Goal: Task Accomplishment & Management: Manage account settings

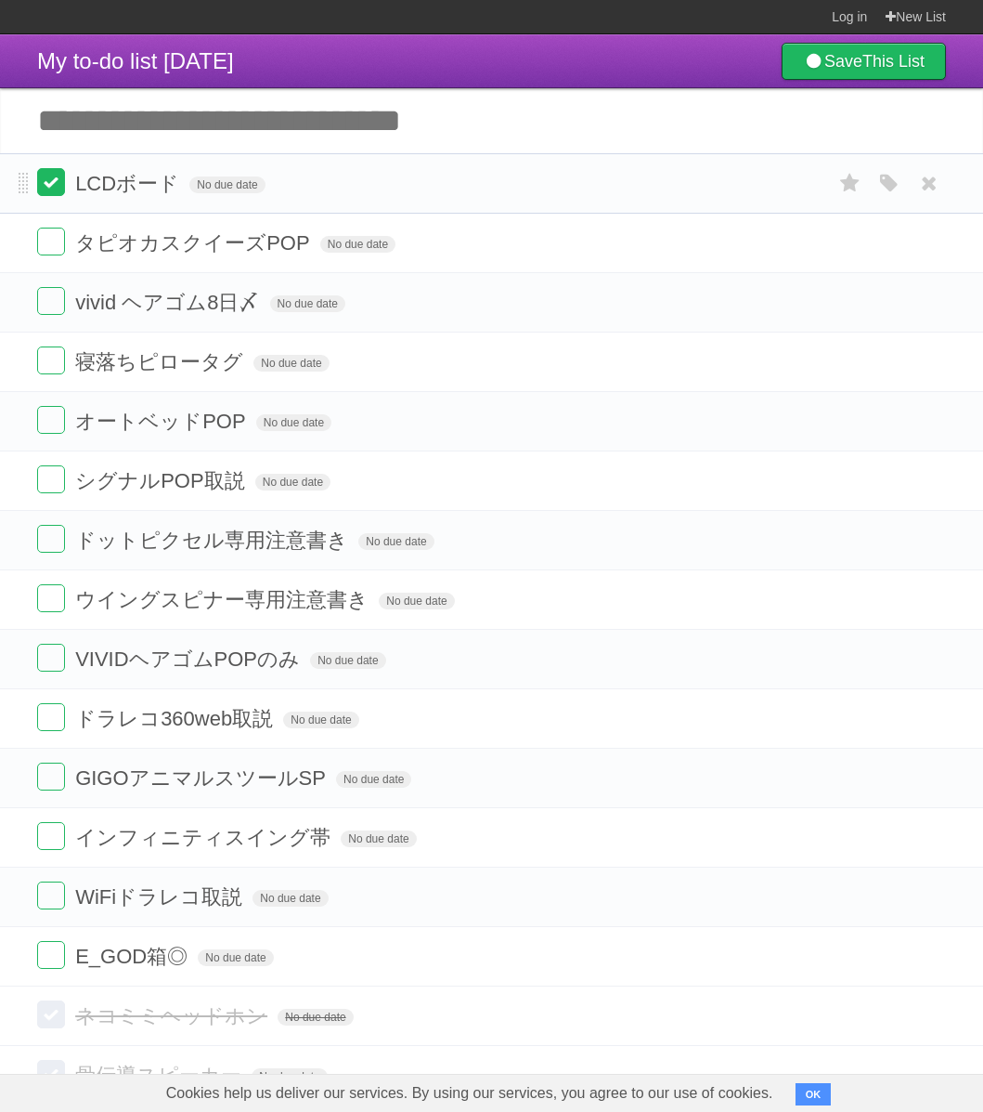
click at [45, 188] on label at bounding box center [51, 182] width 28 height 28
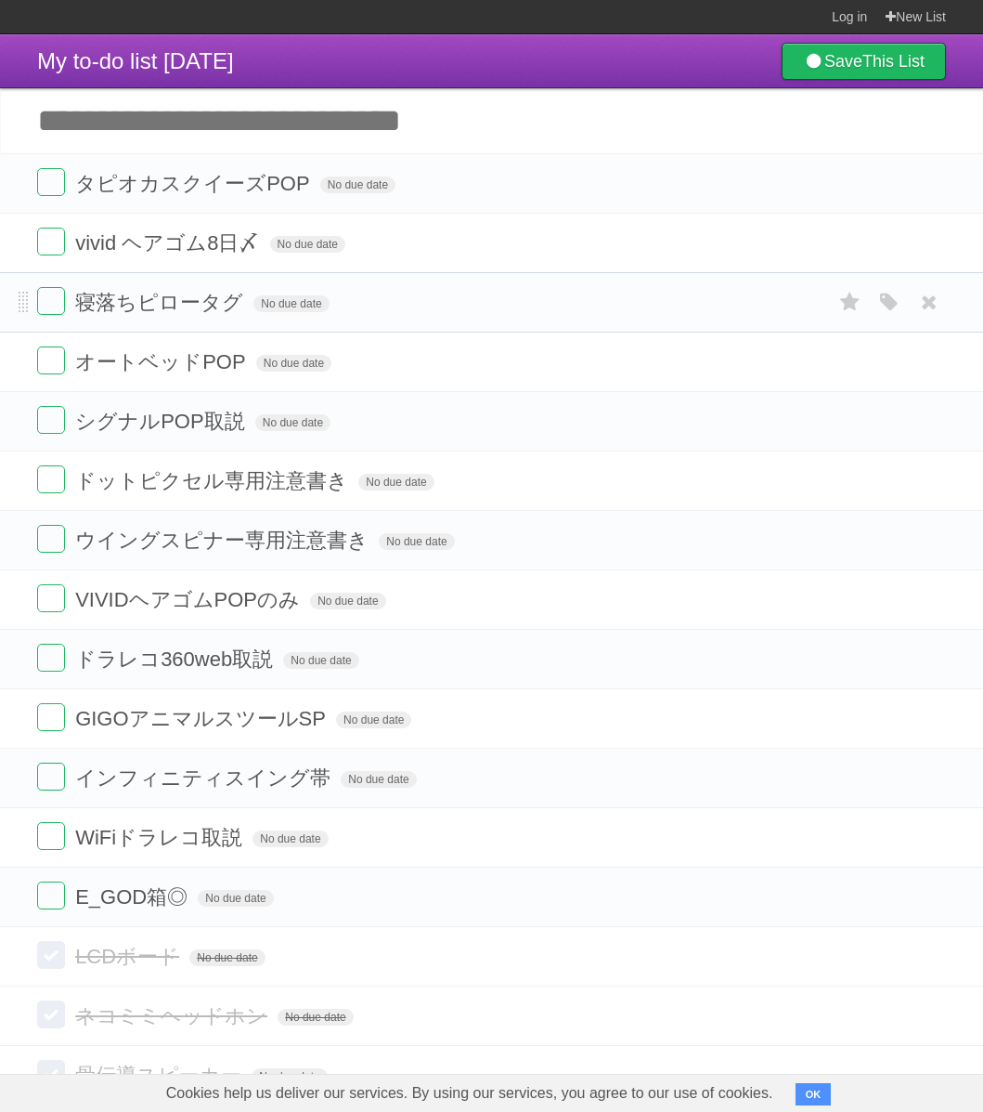
click at [68, 314] on form "寝落ちピロータグ No due date White Red Blue Green Purple Orange" at bounding box center [491, 302] width 909 height 31
click at [59, 313] on label at bounding box center [51, 301] width 28 height 28
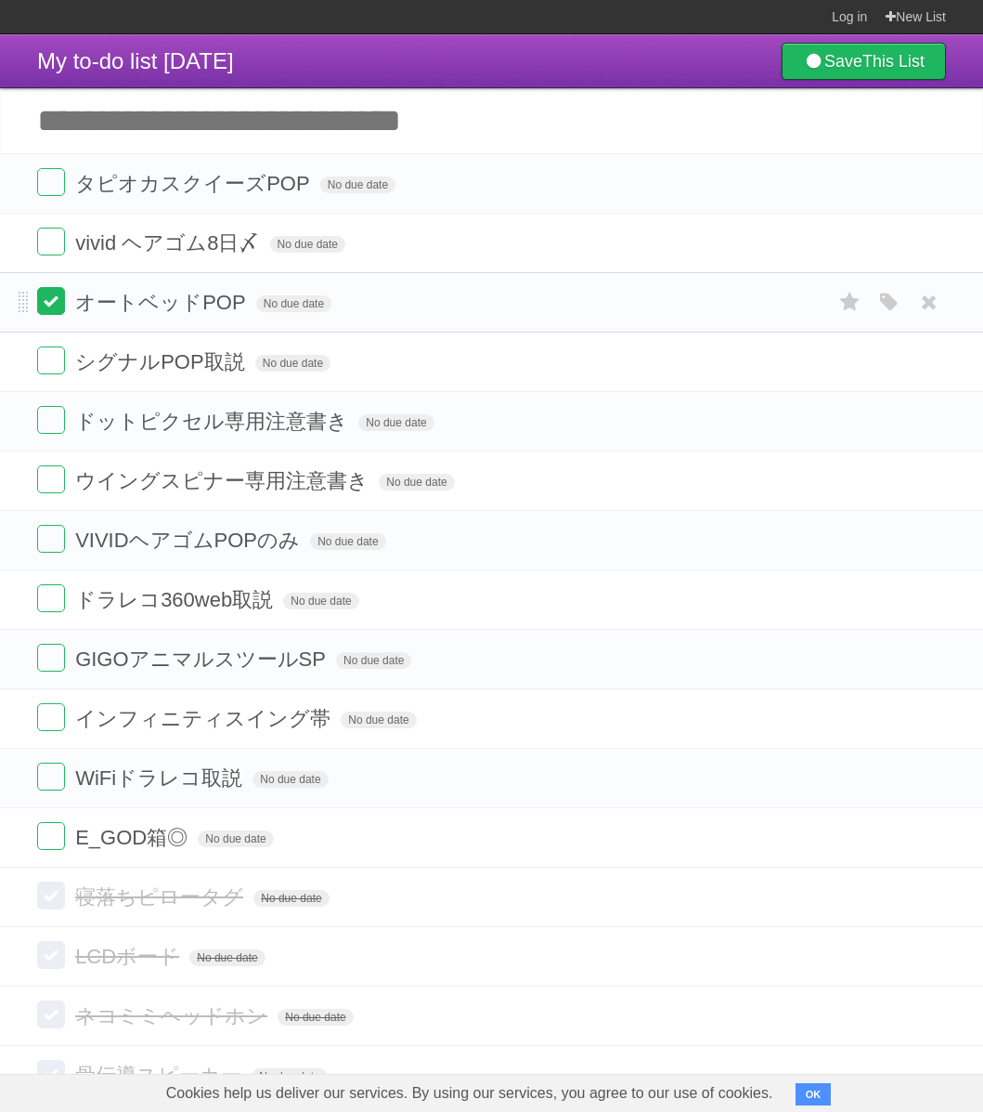
click at [59, 310] on label at bounding box center [51, 301] width 28 height 28
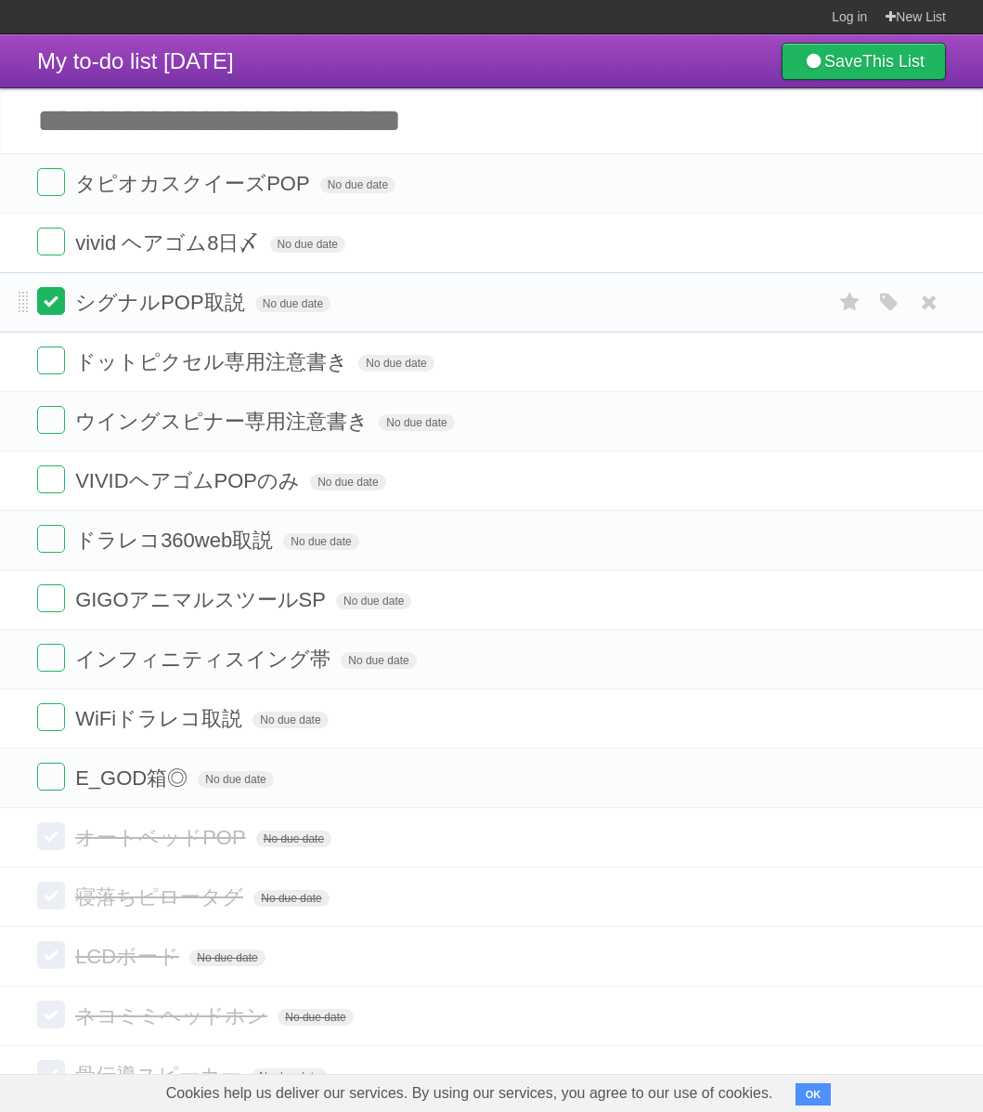
click at [57, 313] on label at bounding box center [51, 301] width 28 height 28
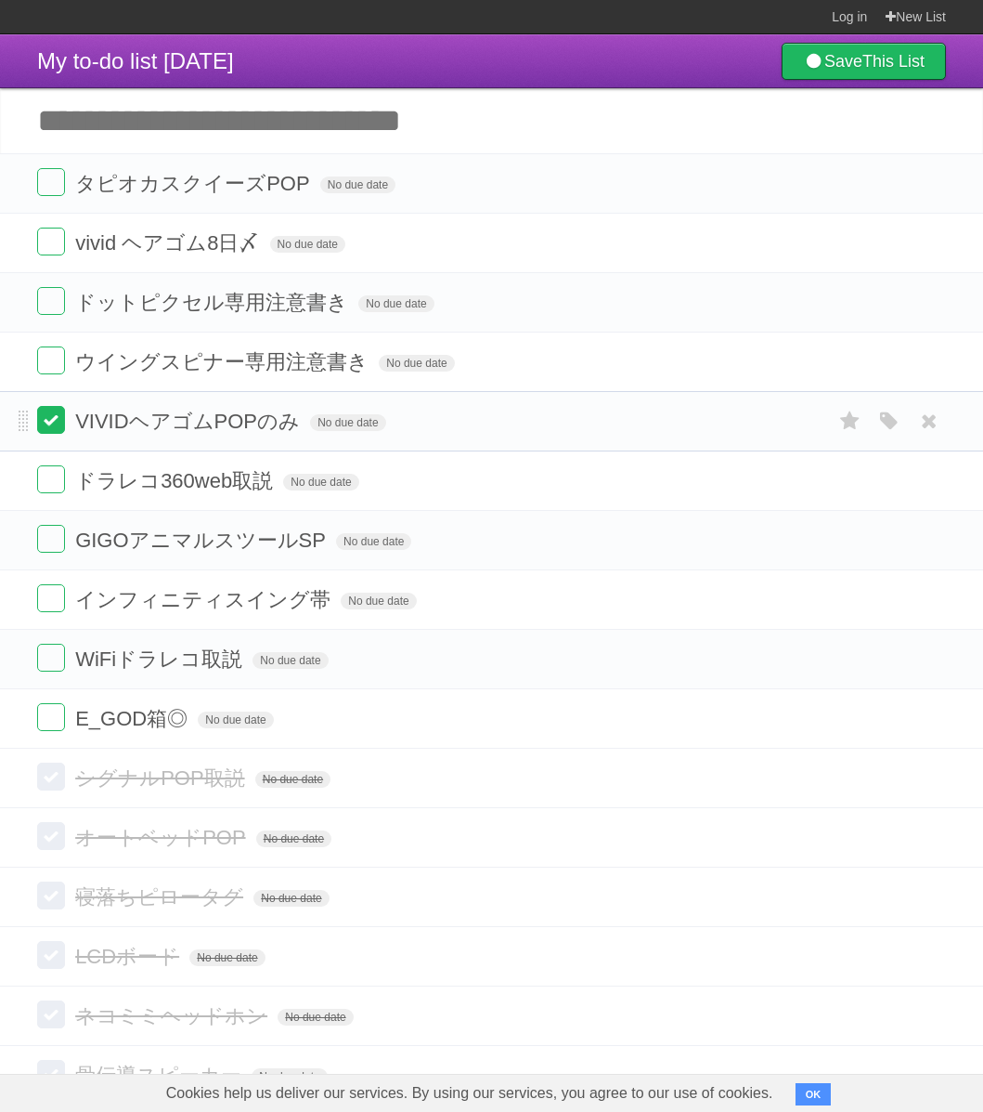
click at [49, 433] on label at bounding box center [51, 420] width 28 height 28
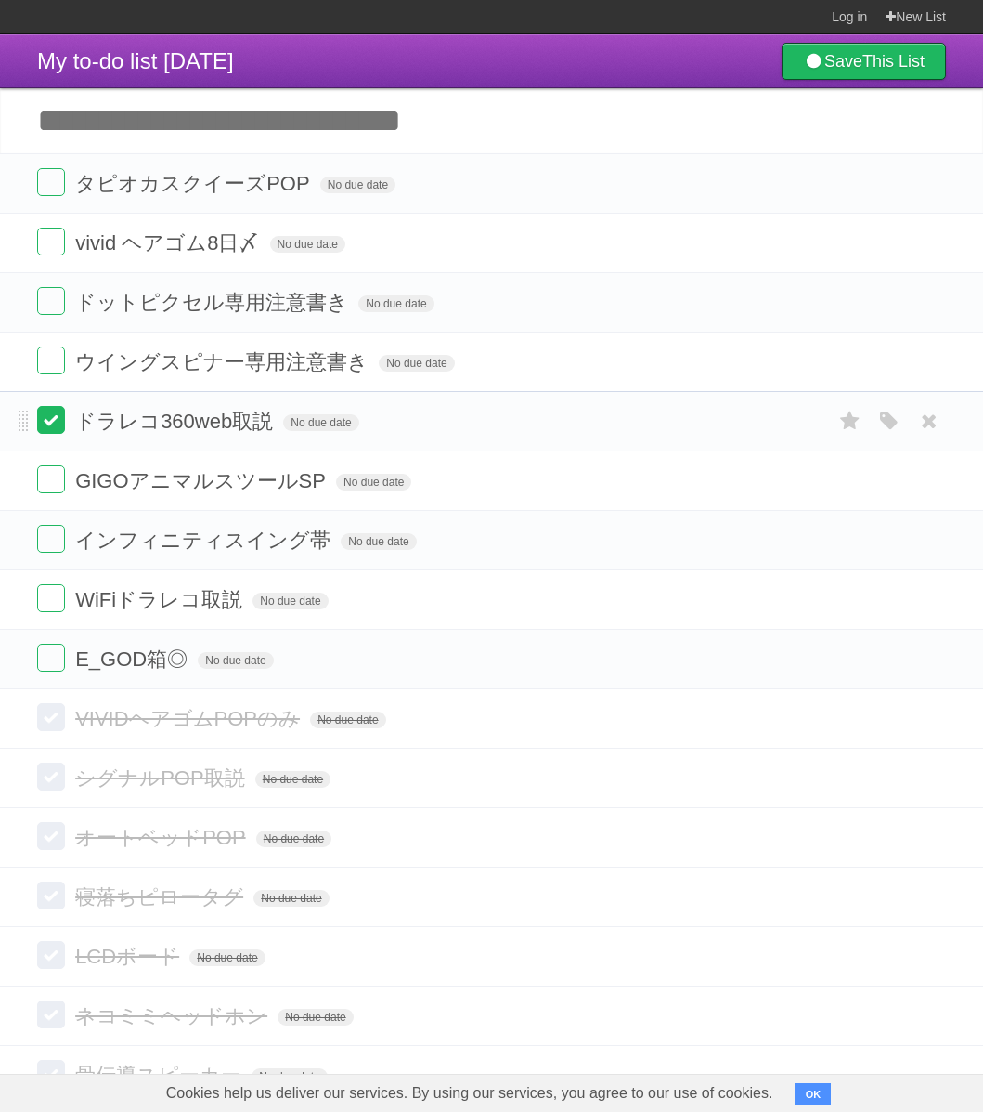
click at [63, 430] on label at bounding box center [51, 420] width 28 height 28
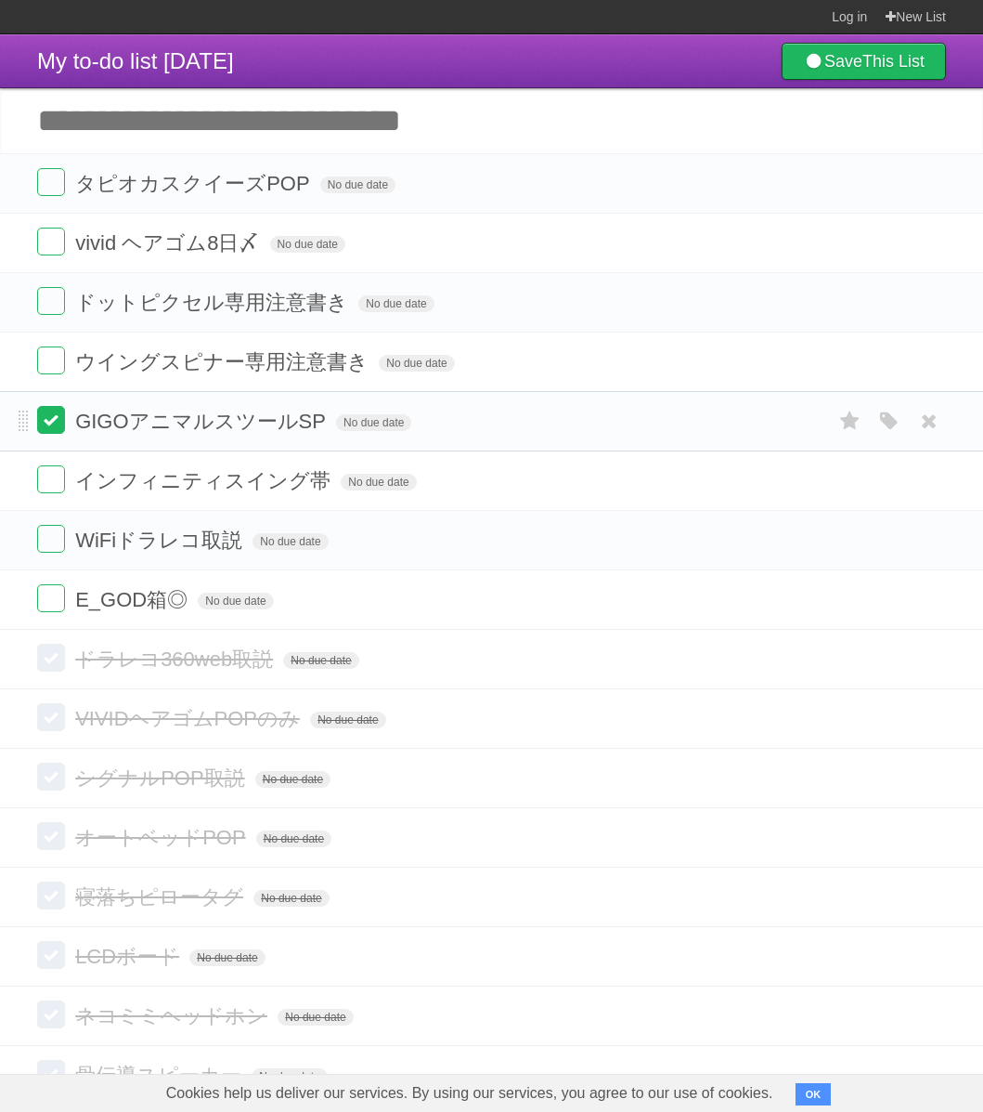
click at [61, 432] on label at bounding box center [51, 420] width 28 height 28
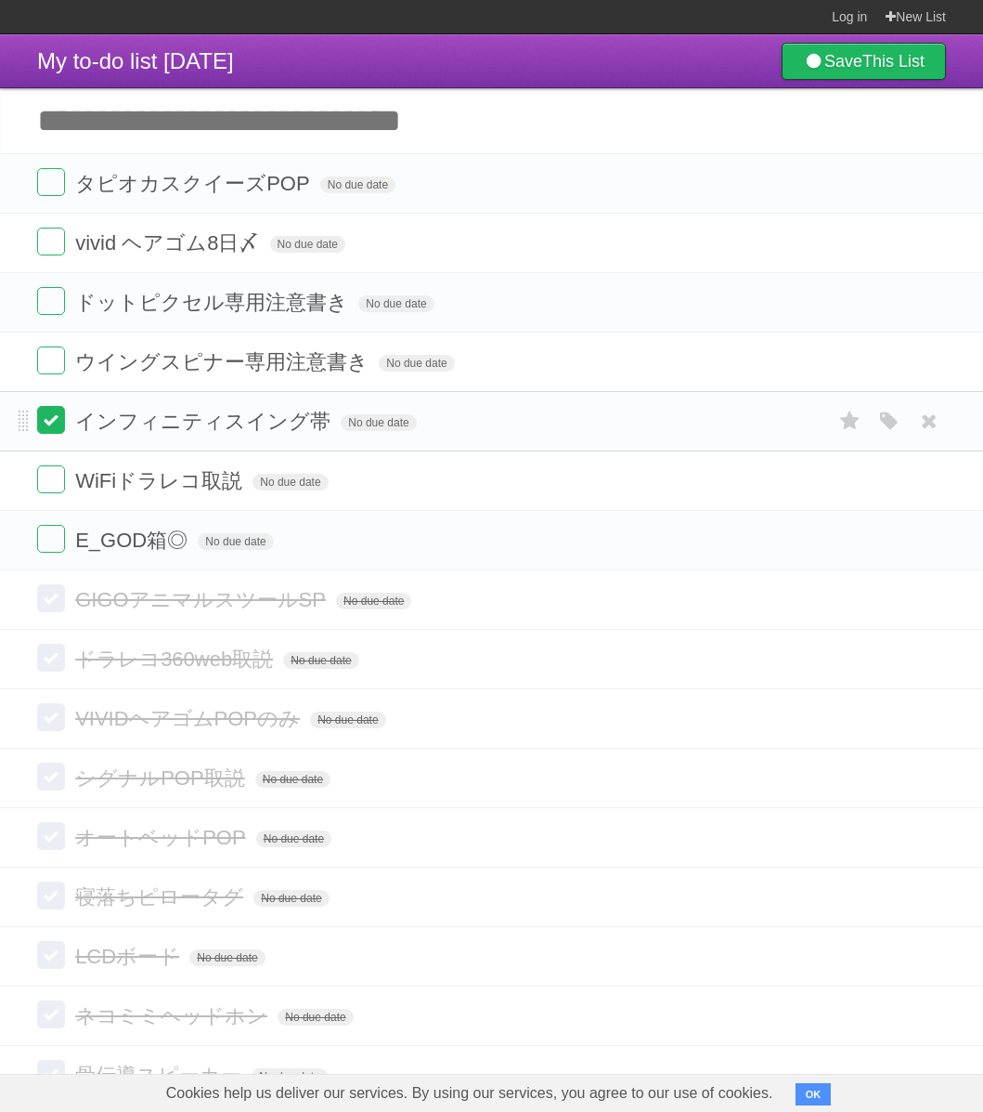
click at [57, 431] on label at bounding box center [51, 420] width 28 height 28
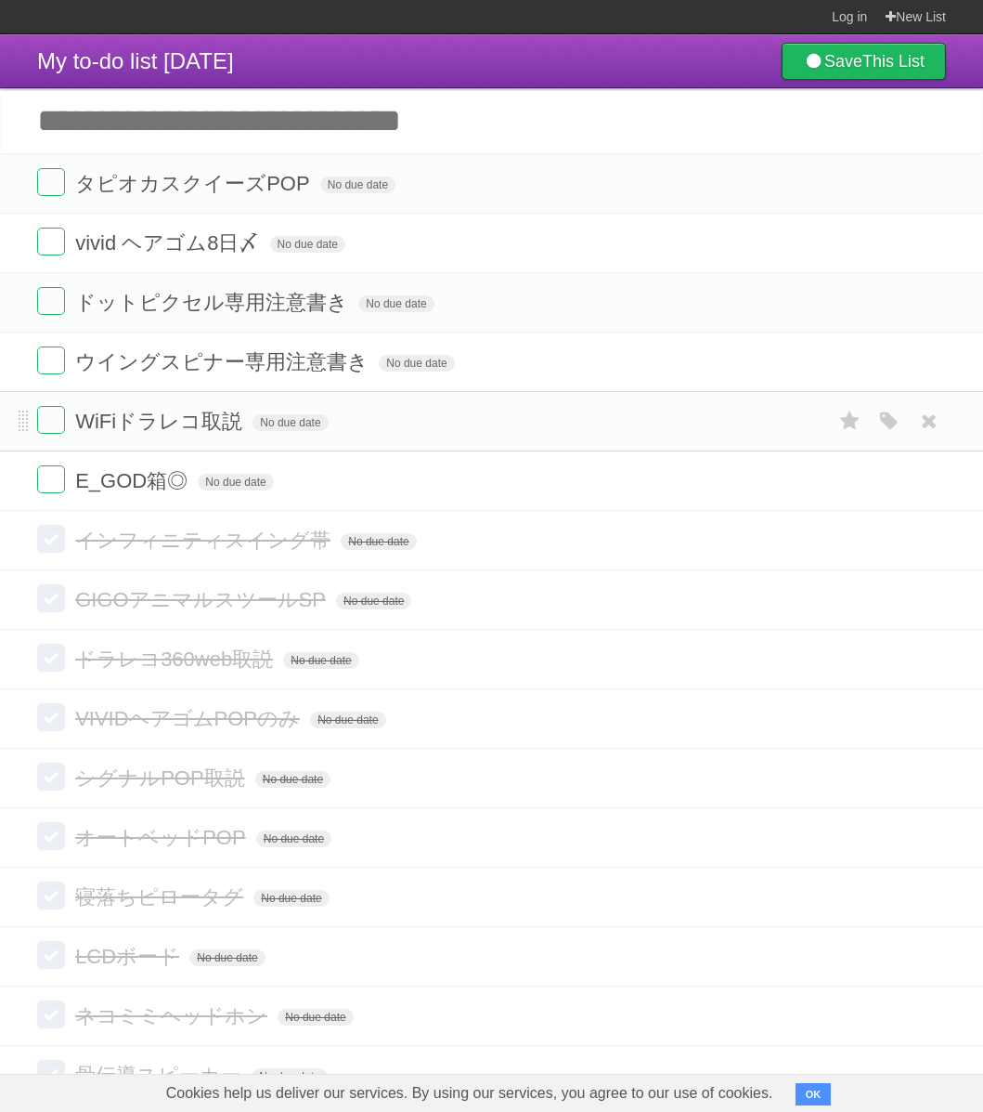
drag, startPoint x: 50, startPoint y: 480, endPoint x: 47, endPoint y: 447, distance: 33.5
click at [50, 479] on label at bounding box center [51, 479] width 28 height 28
